Goal: Task Accomplishment & Management: Use online tool/utility

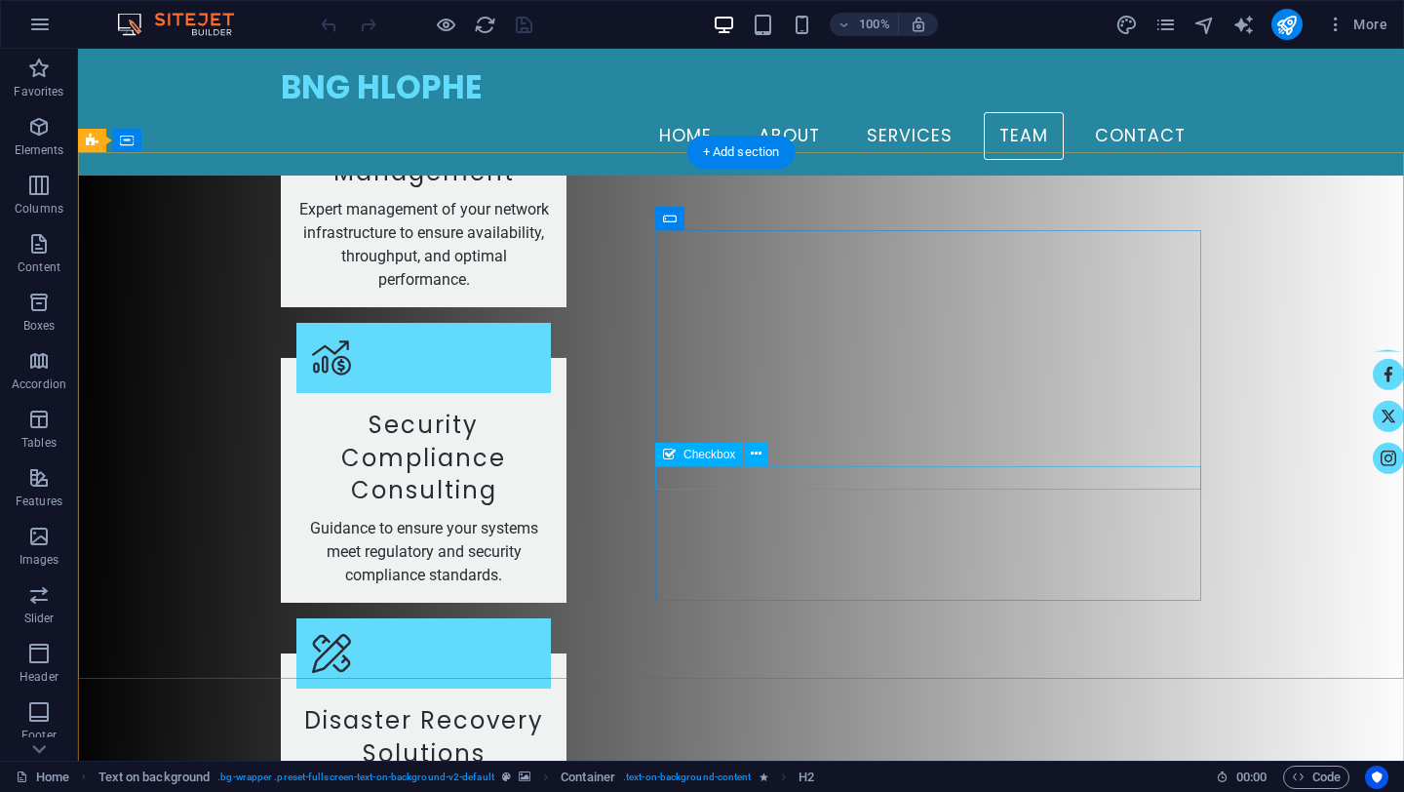
scroll to position [4094, 0]
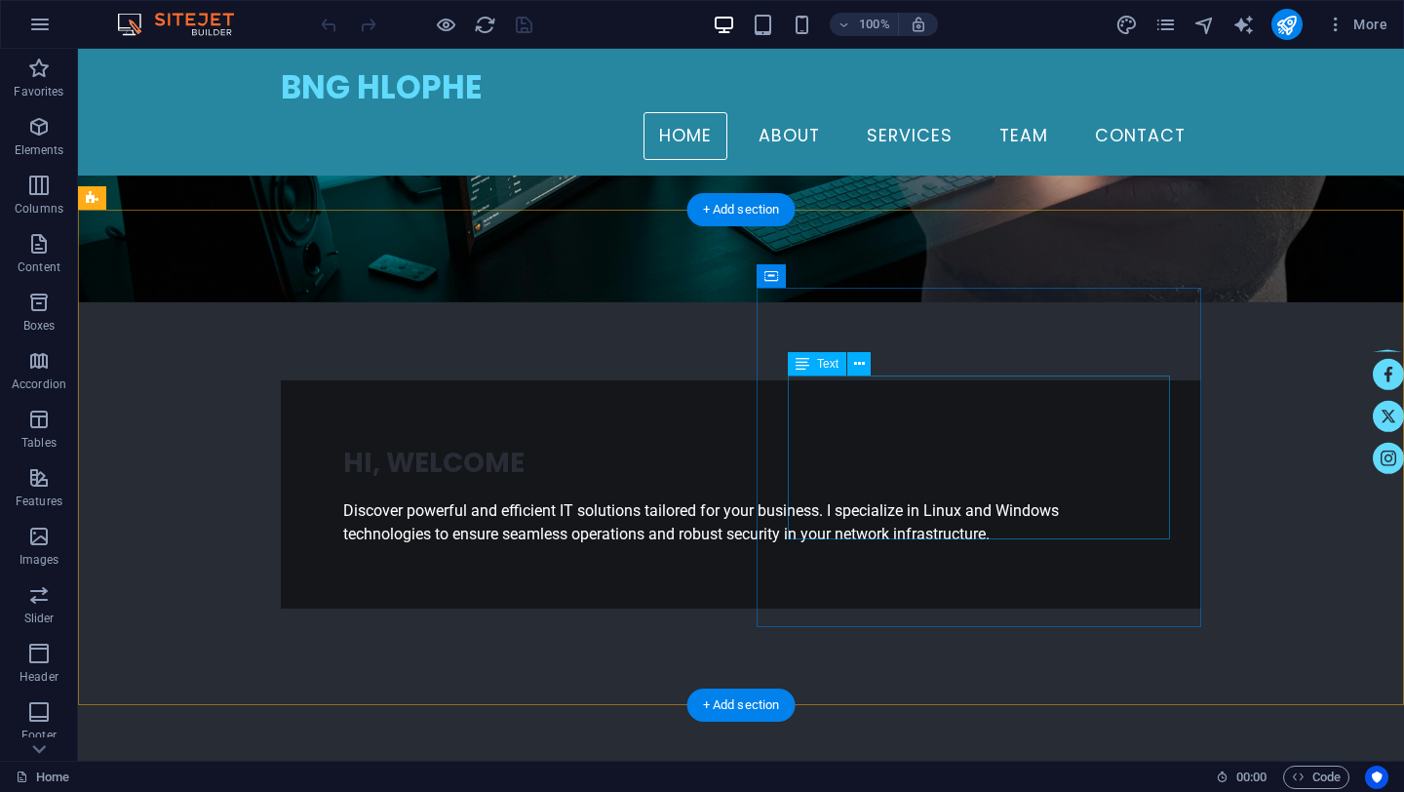
scroll to position [385, 0]
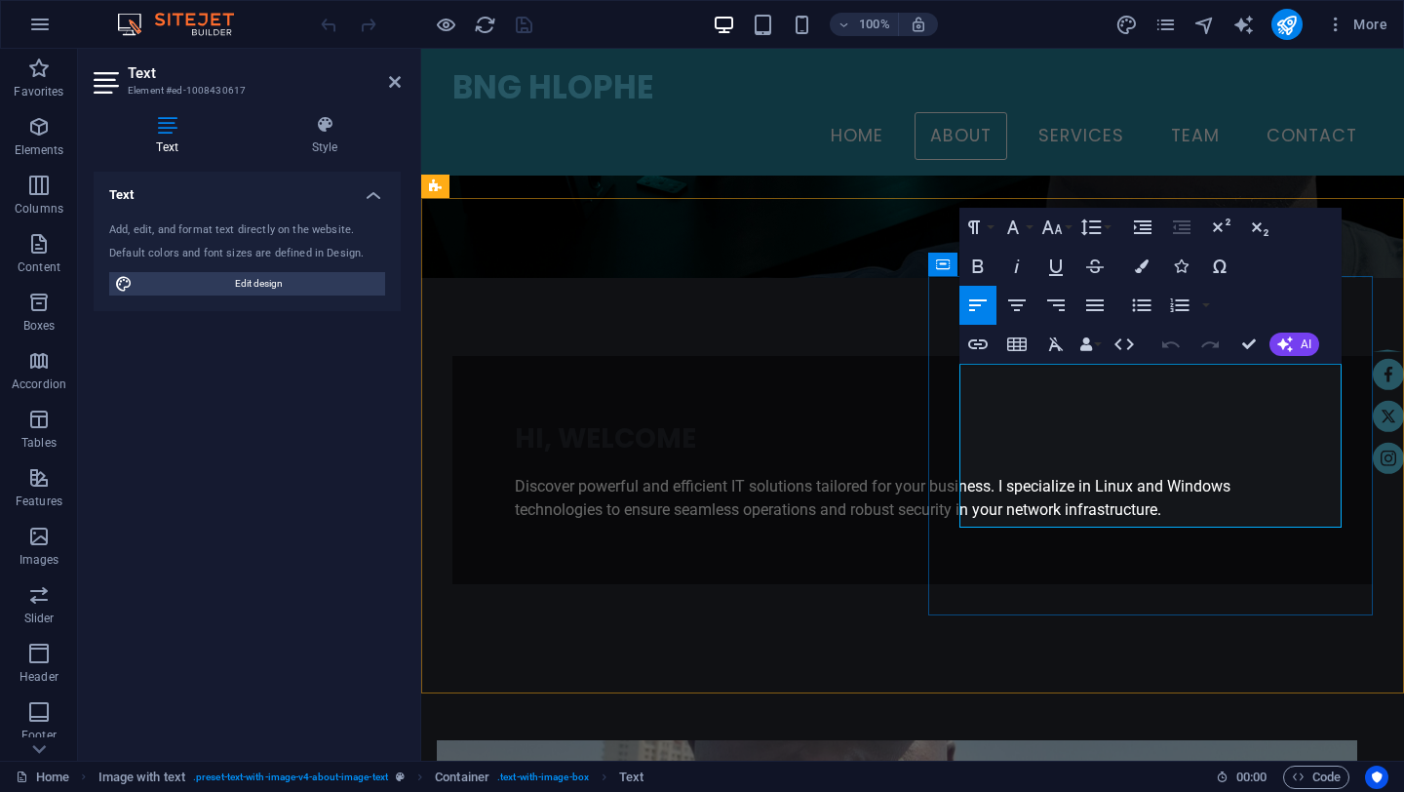
click at [1291, 31] on icon "publish" at bounding box center [1287, 25] width 22 height 22
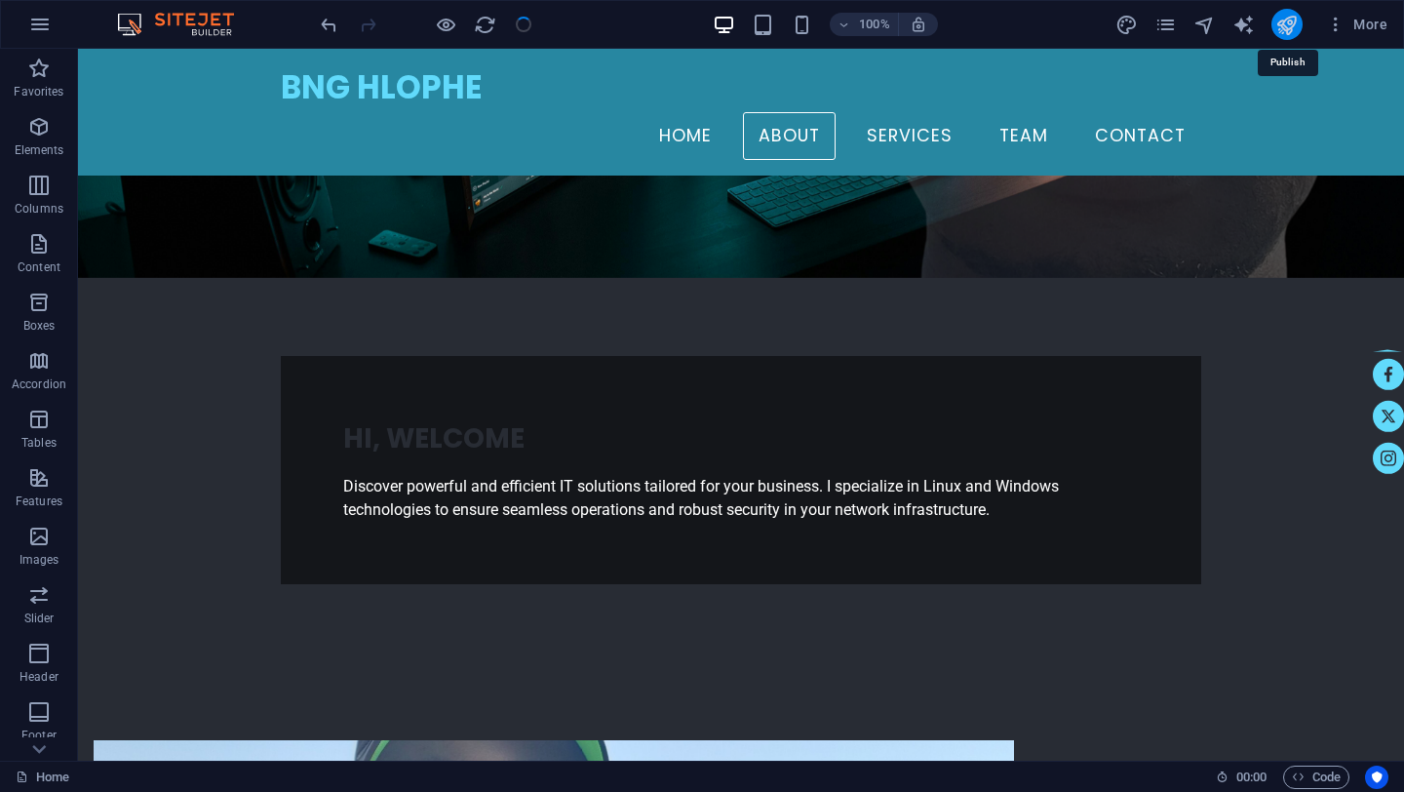
click at [1291, 31] on icon "publish" at bounding box center [1287, 25] width 22 height 22
checkbox input "false"
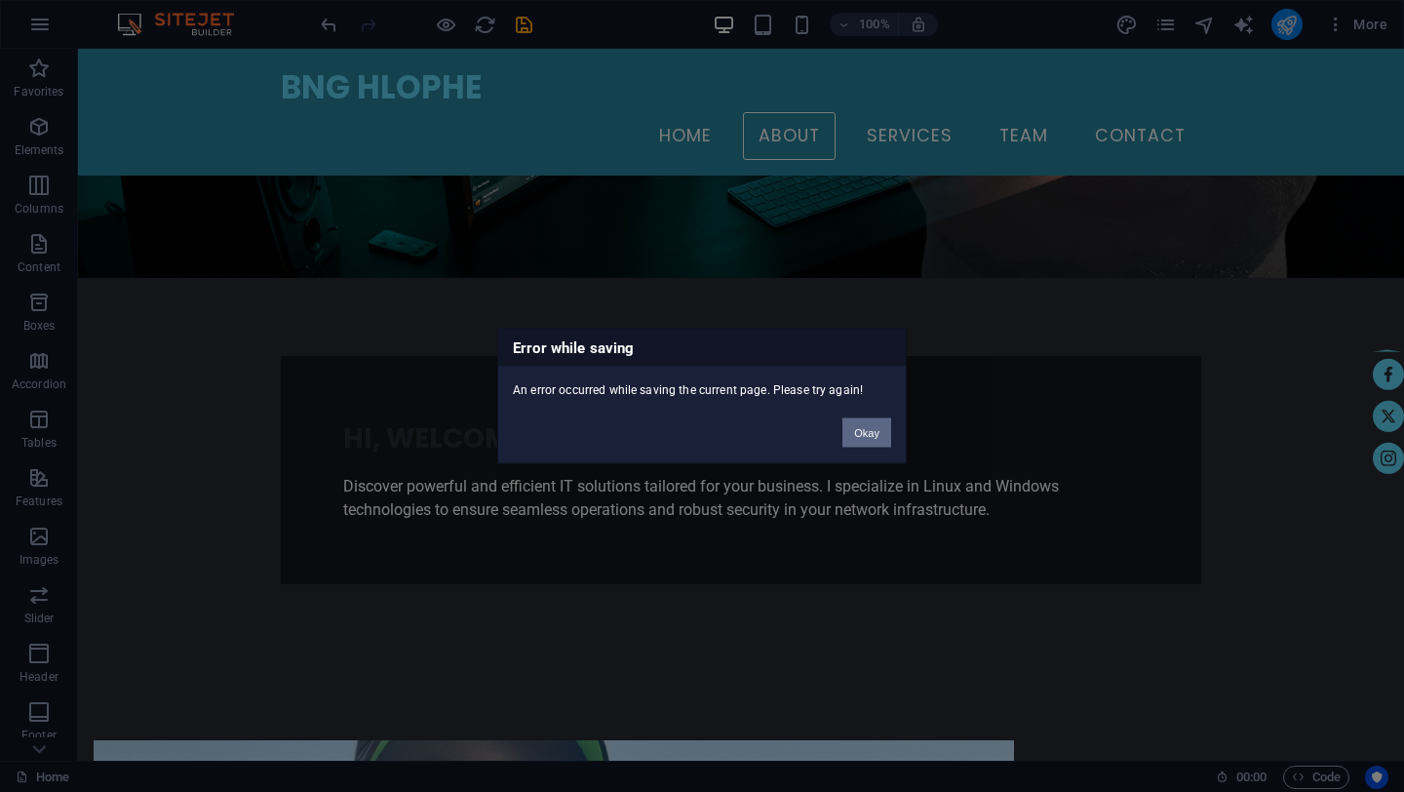
click at [1291, 31] on body "[DOMAIN_NAME] Home Favorites Elements Columns Content Boxes Accordion Tables Fe…" at bounding box center [702, 396] width 1404 height 792
click at [865, 429] on button "Okay" at bounding box center [867, 432] width 49 height 29
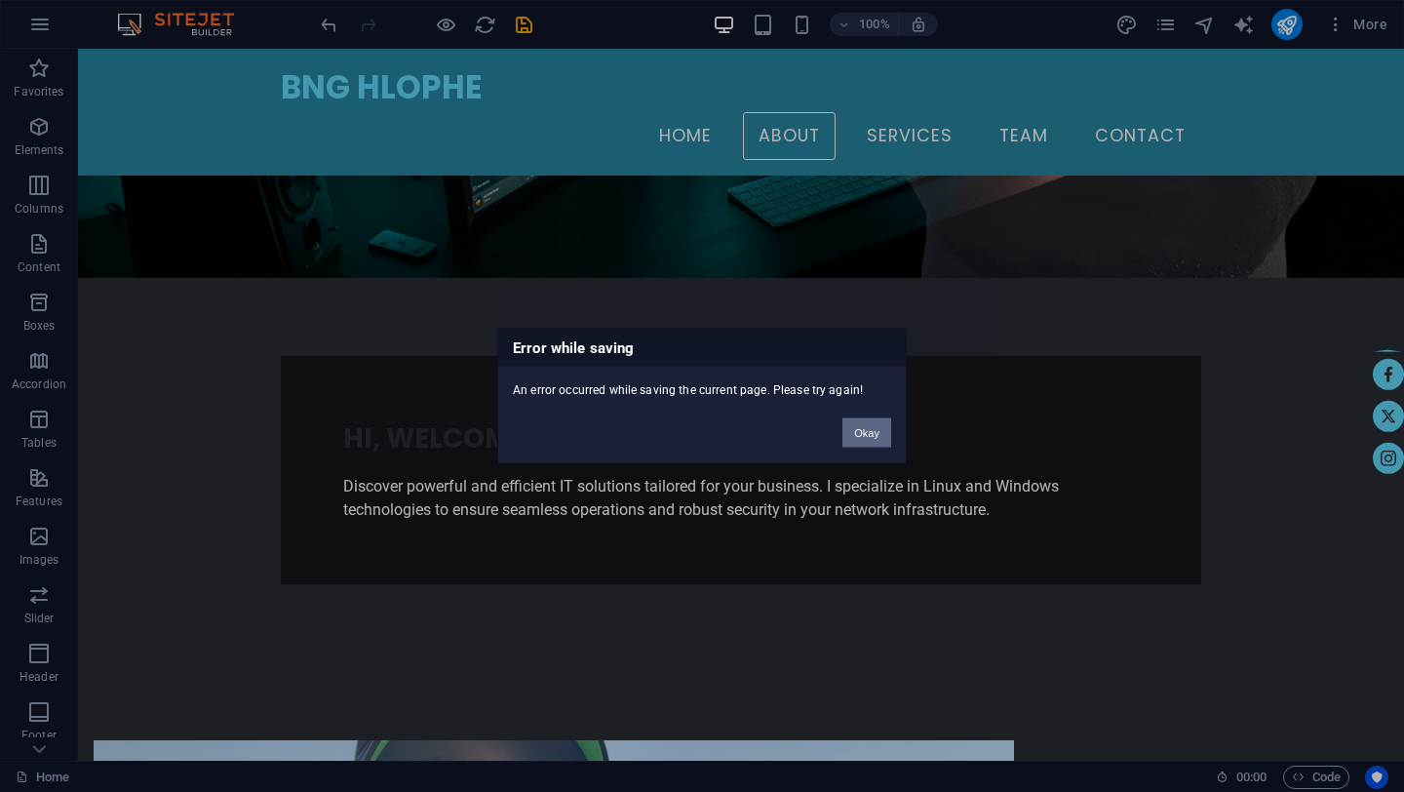
click at [865, 429] on button "Okay" at bounding box center [867, 432] width 49 height 29
